Goal: Navigation & Orientation: Find specific page/section

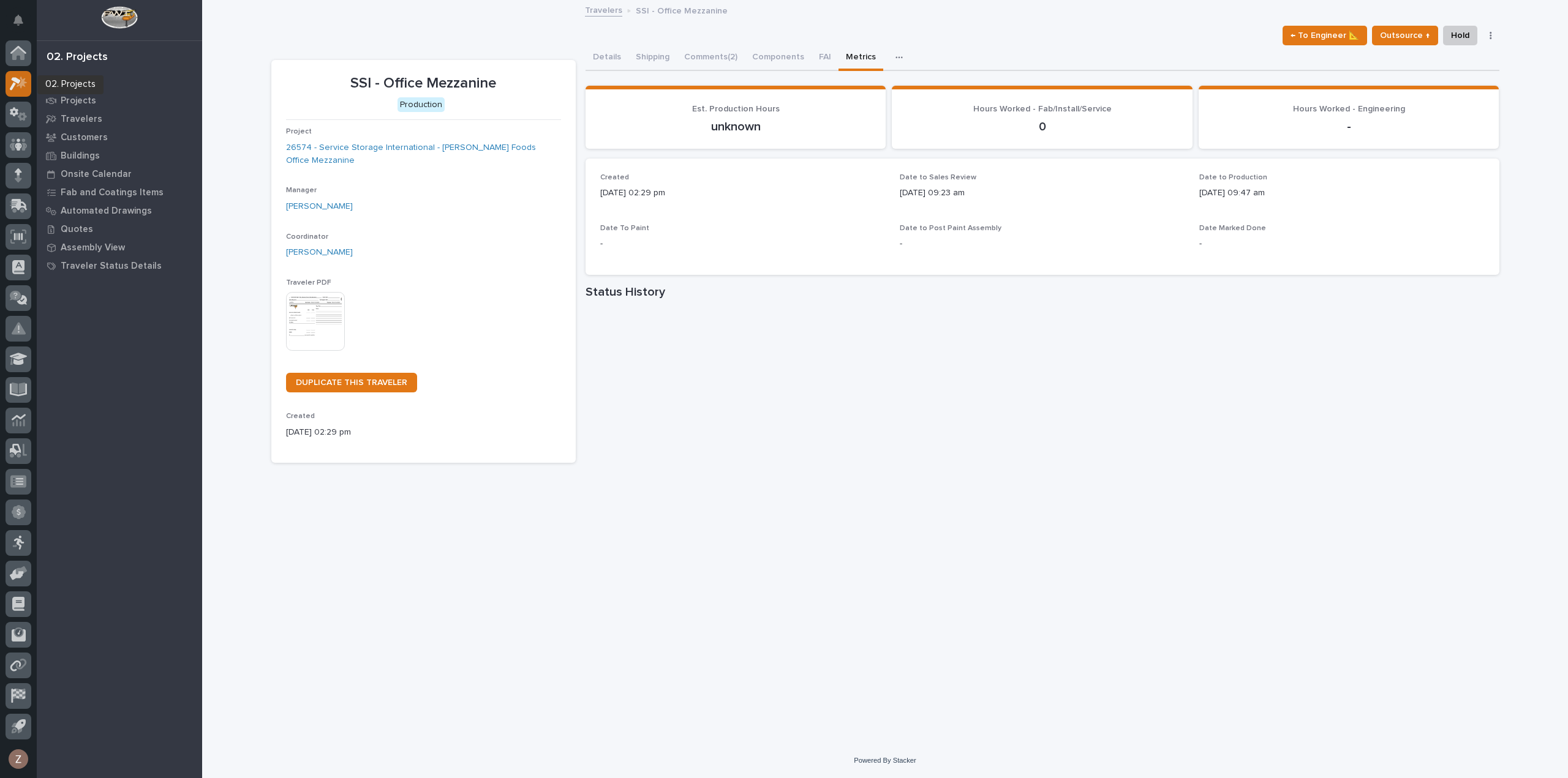
click at [27, 77] on div at bounding box center [18, 84] width 26 height 26
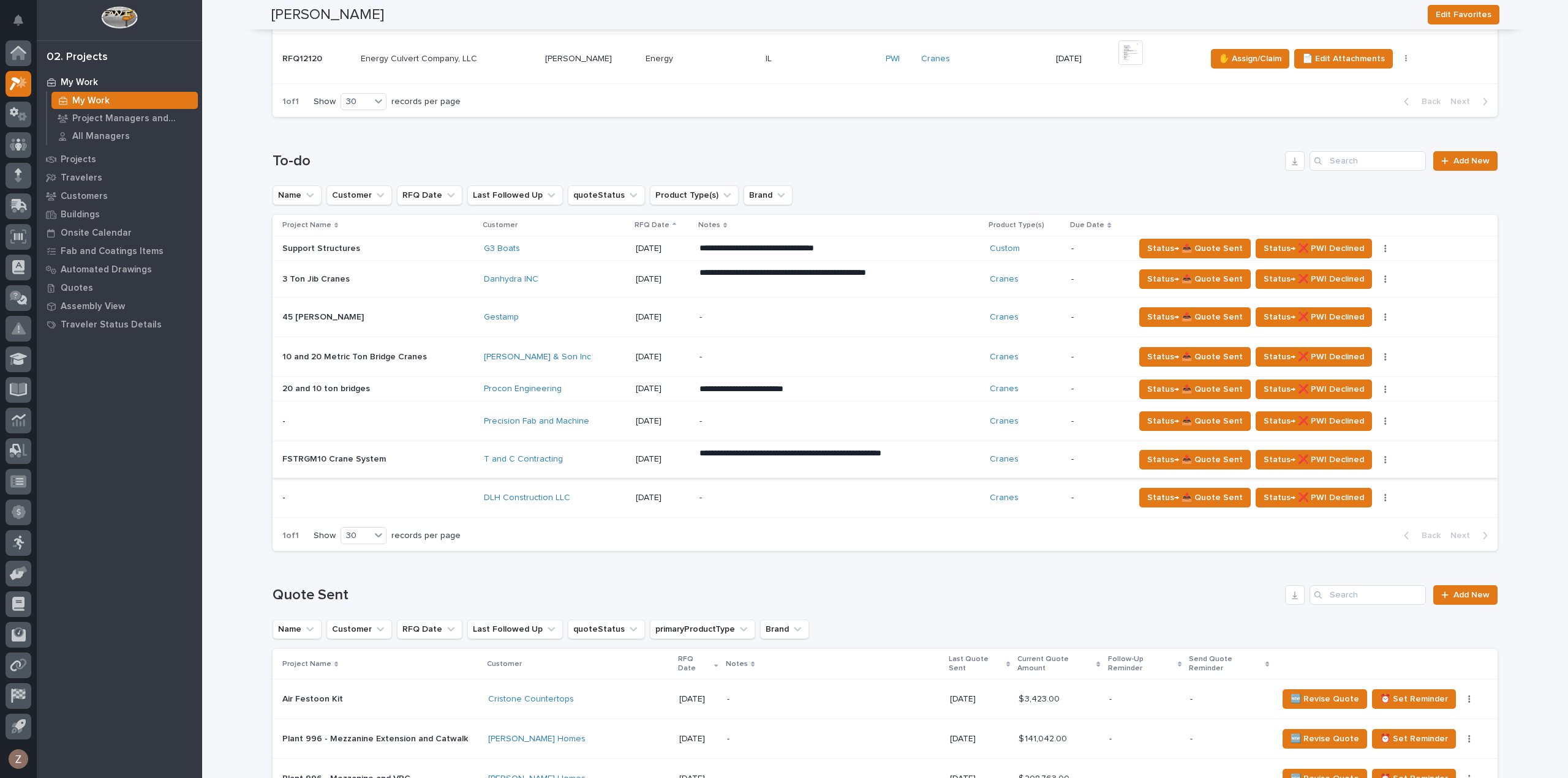
scroll to position [801, 0]
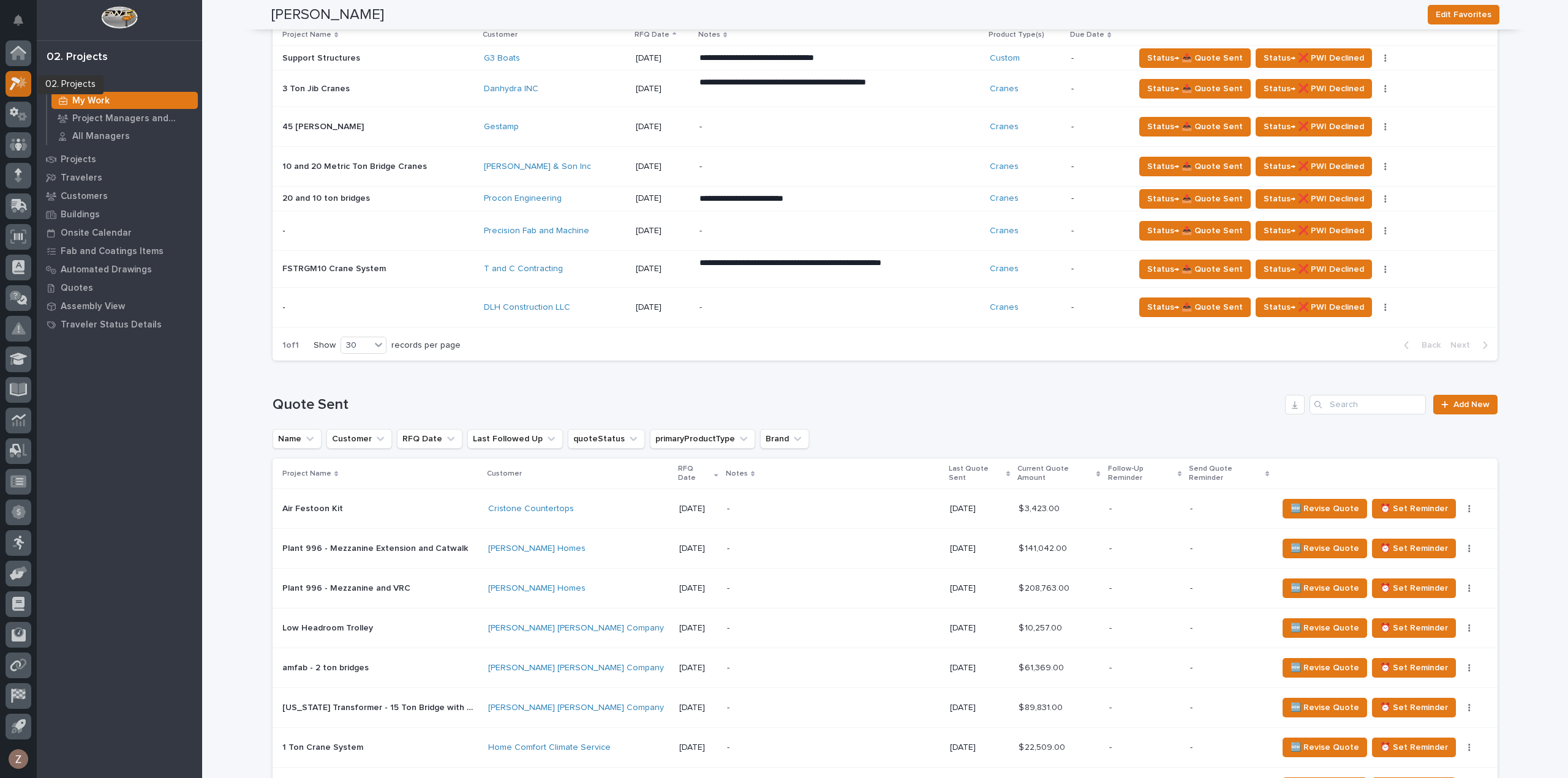
click at [13, 80] on icon at bounding box center [15, 84] width 11 height 13
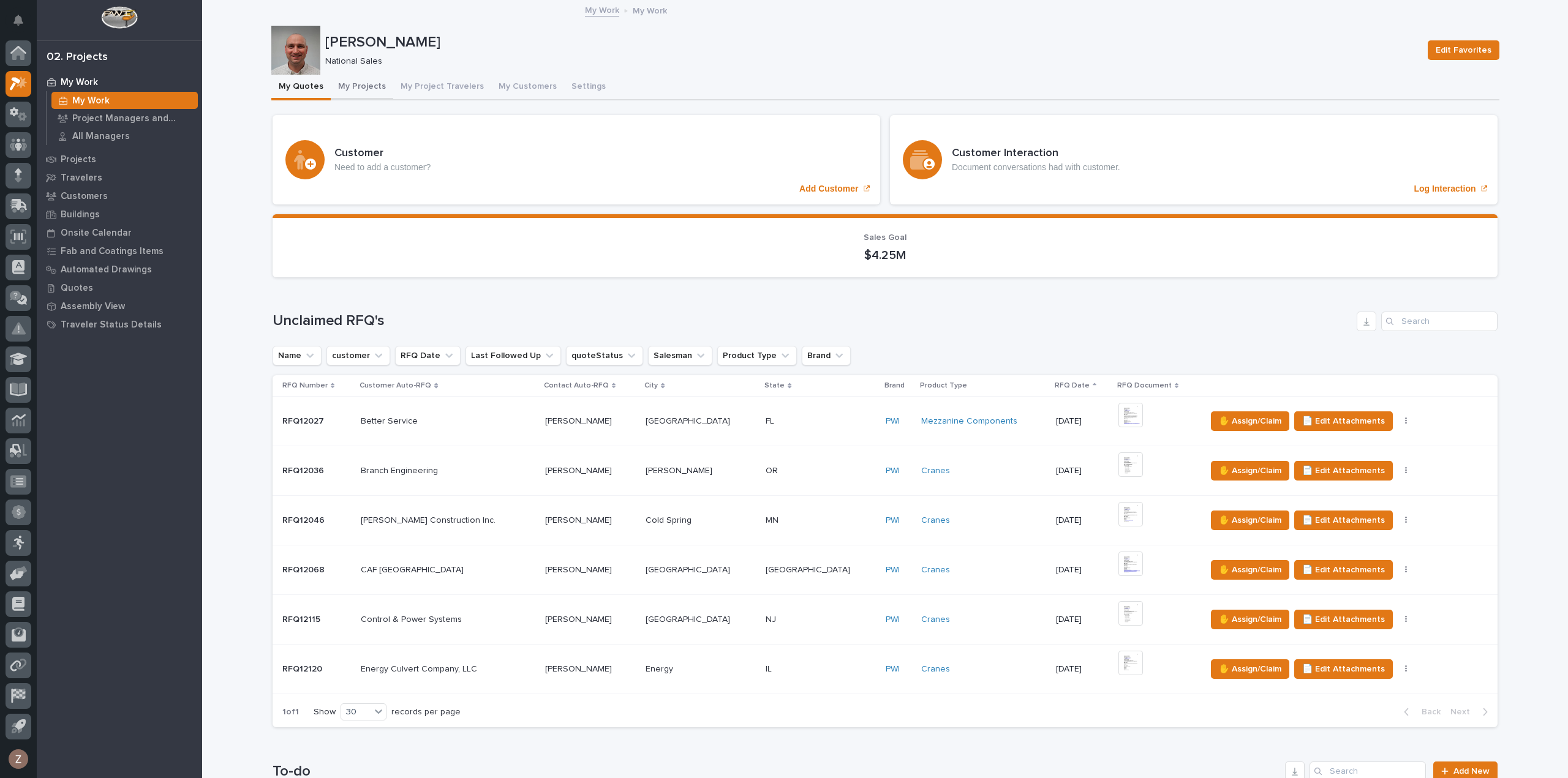
click at [355, 84] on button "My Projects" at bounding box center [362, 87] width 62 height 26
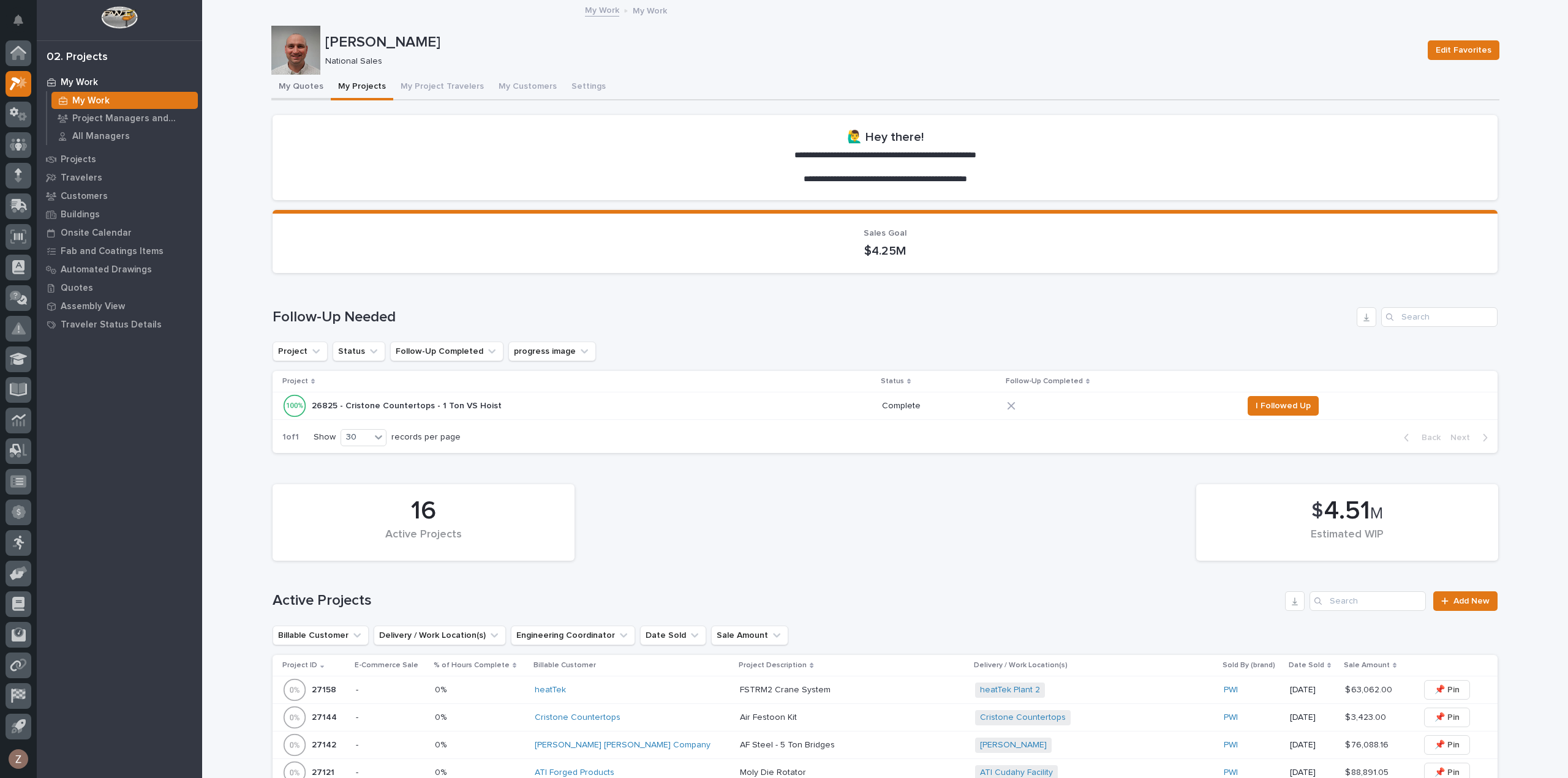
drag, startPoint x: 303, startPoint y: 81, endPoint x: 357, endPoint y: 83, distance: 54.0
click at [303, 81] on button "My Quotes" at bounding box center [301, 87] width 59 height 26
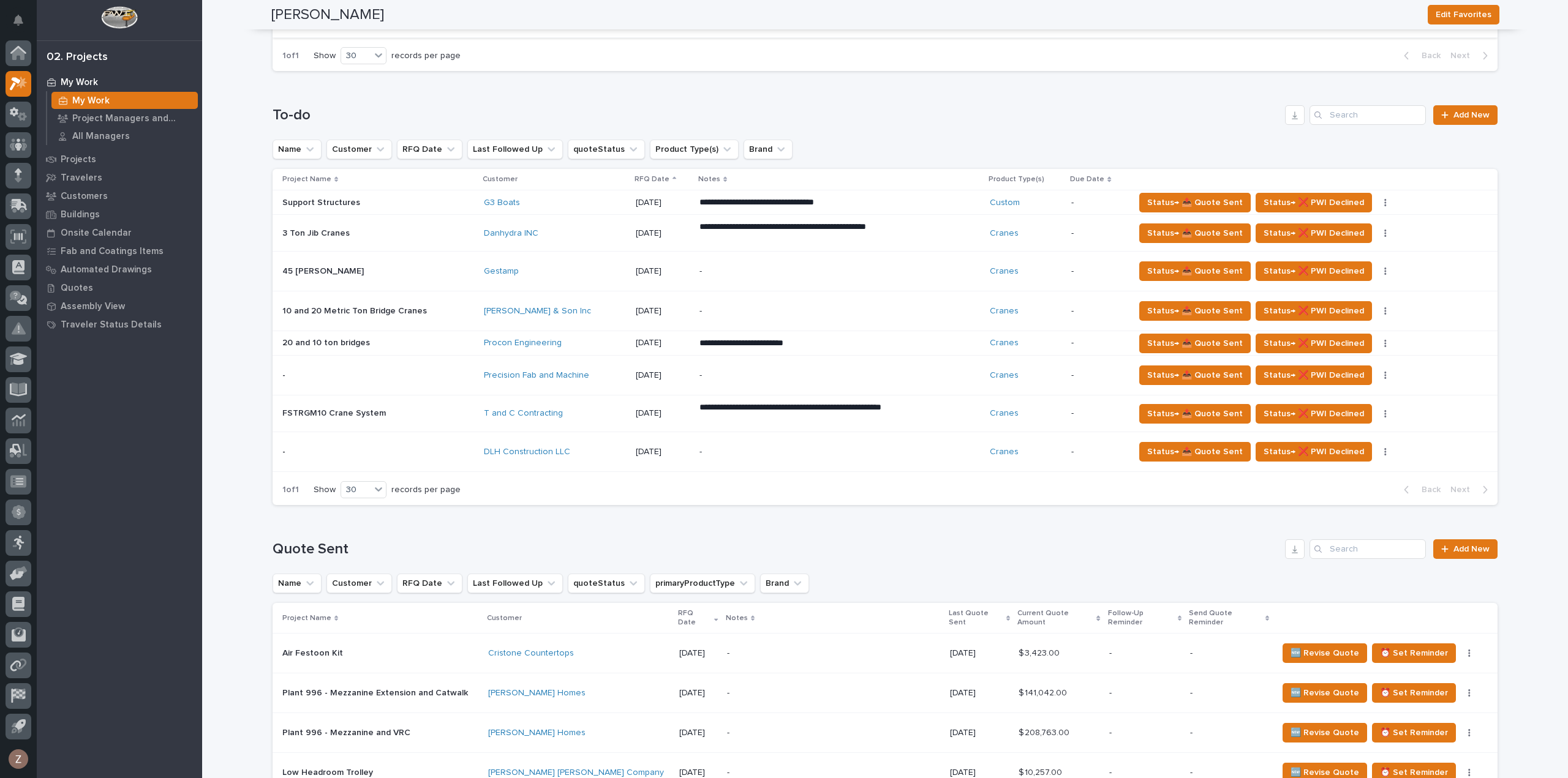
scroll to position [612, 0]
